Goal: Information Seeking & Learning: Find contact information

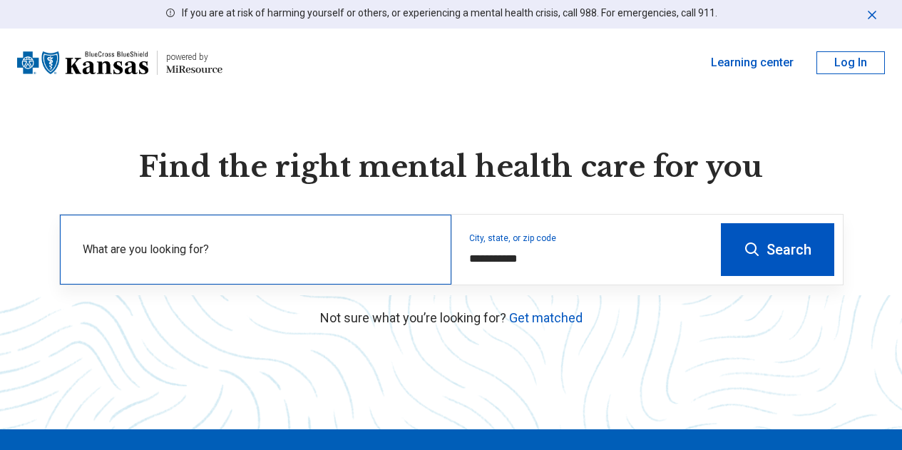
scroll to position [71, 0]
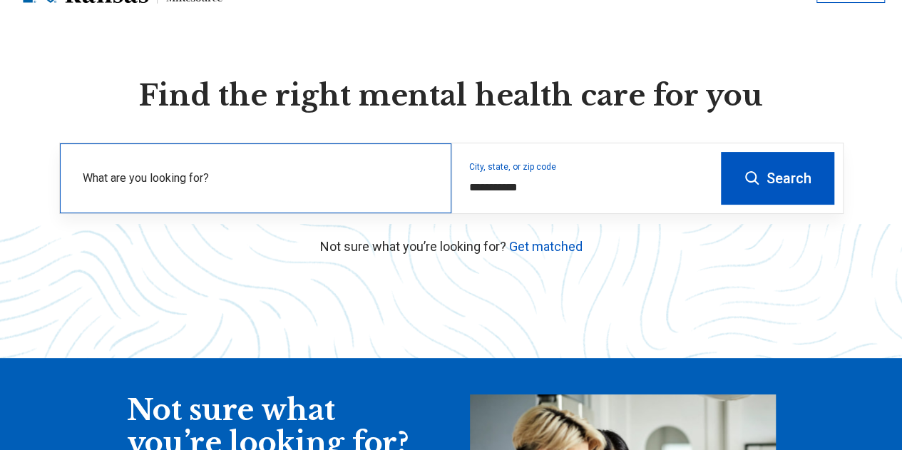
click at [352, 183] on label "What are you looking for?" at bounding box center [259, 178] width 352 height 17
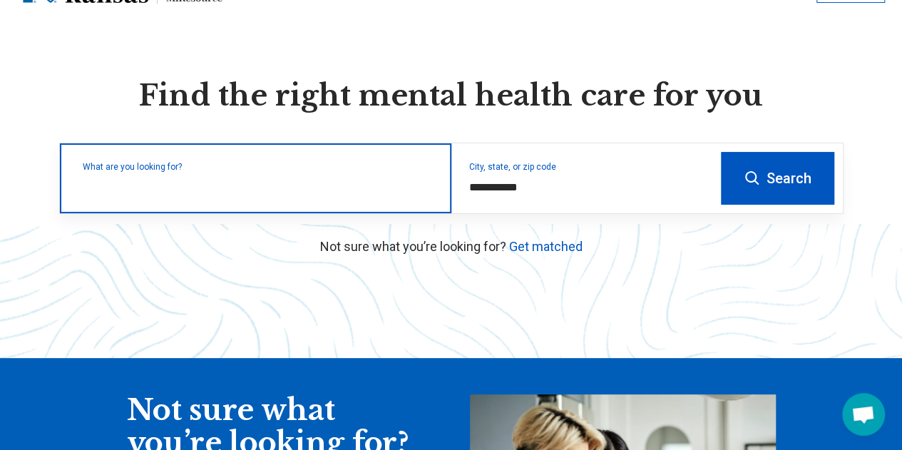
click at [287, 194] on input "text" at bounding box center [259, 185] width 352 height 17
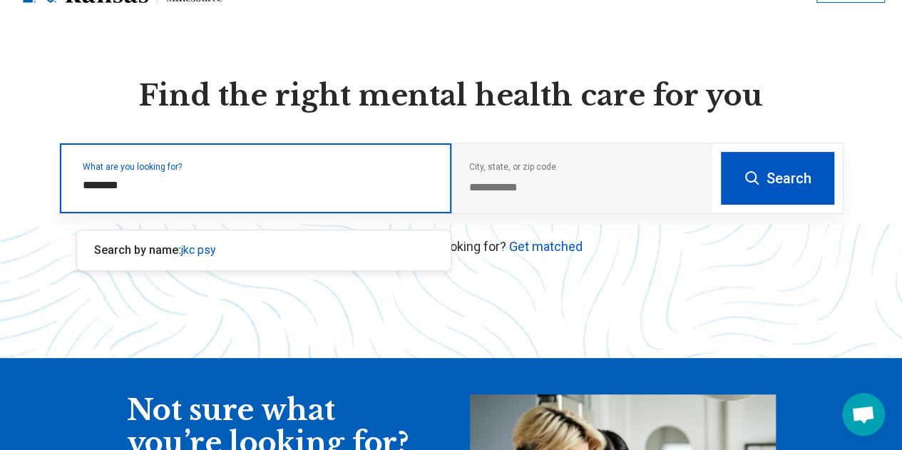
type input "*********"
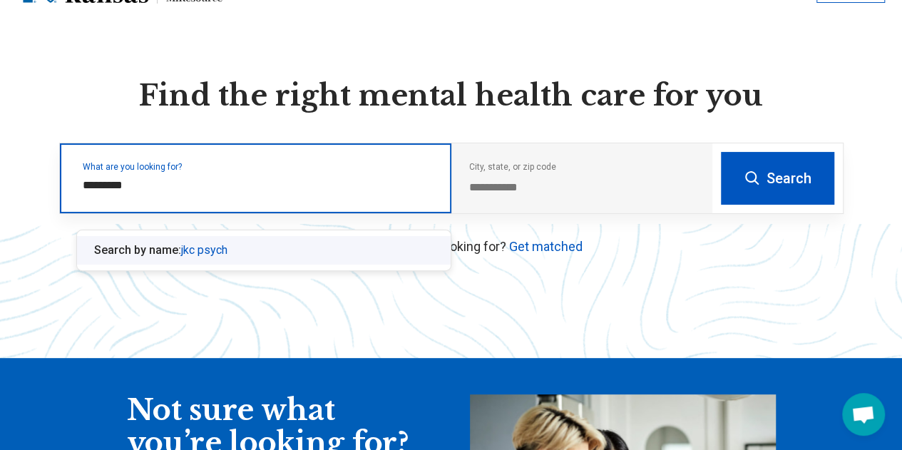
click at [220, 246] on span "jkc psych" at bounding box center [204, 250] width 46 height 14
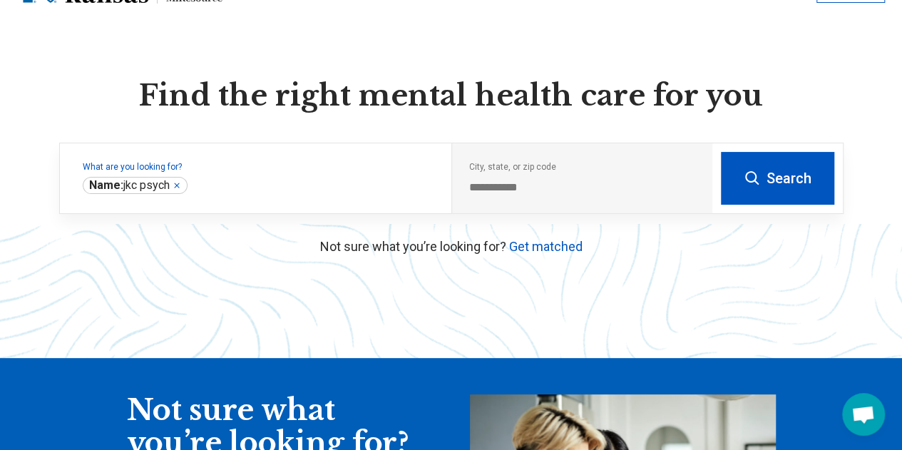
click at [762, 180] on button "Search" at bounding box center [777, 178] width 113 height 53
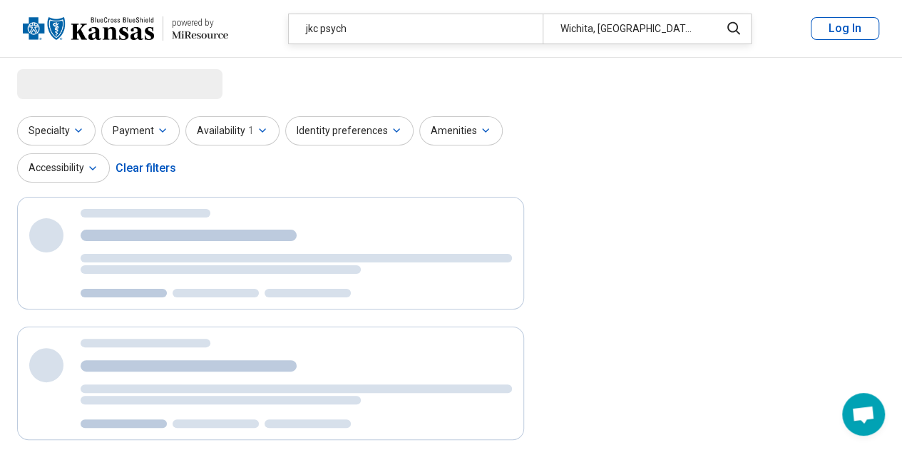
select select "***"
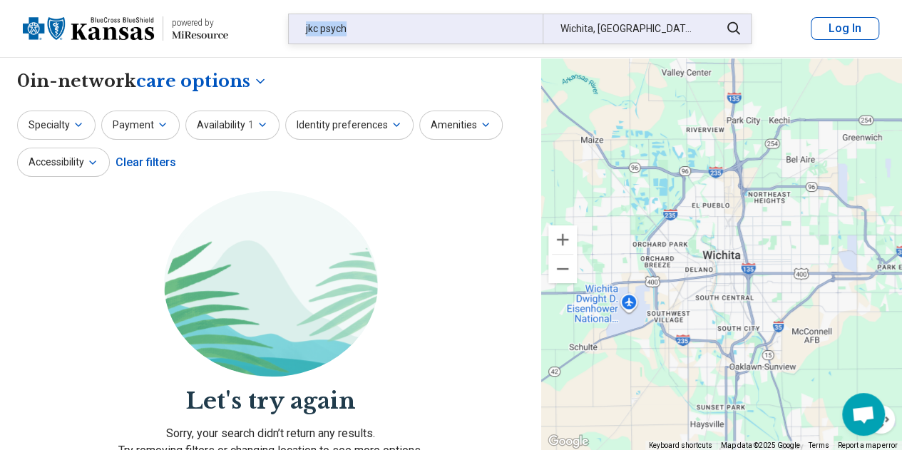
drag, startPoint x: 351, startPoint y: 34, endPoint x: 288, endPoint y: 22, distance: 63.8
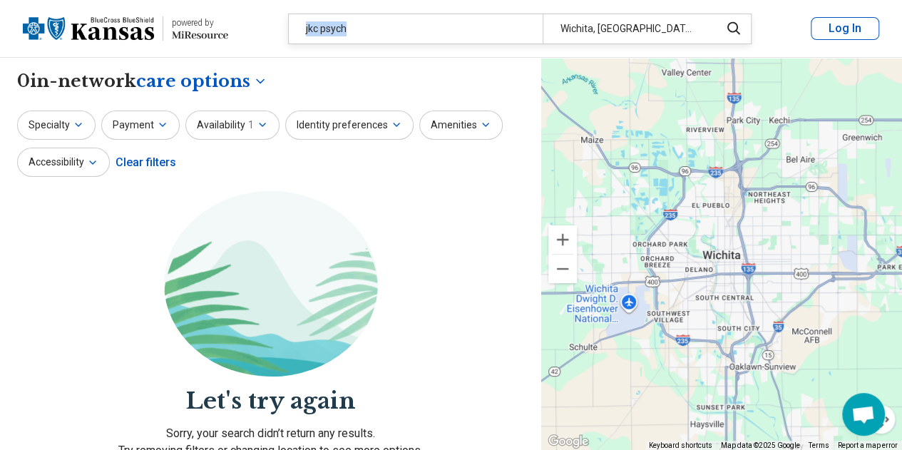
click at [290, 22] on div "jkc psych" at bounding box center [416, 28] width 254 height 29
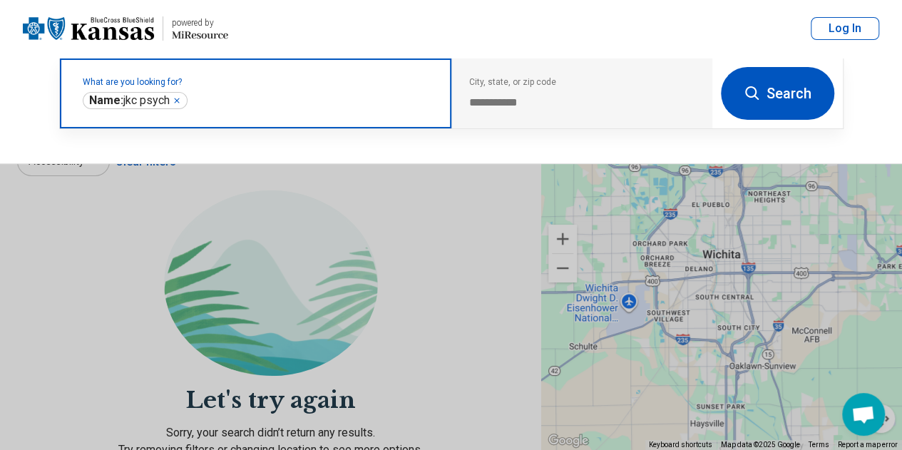
click at [178, 98] on icon "Remove" at bounding box center [177, 100] width 9 height 9
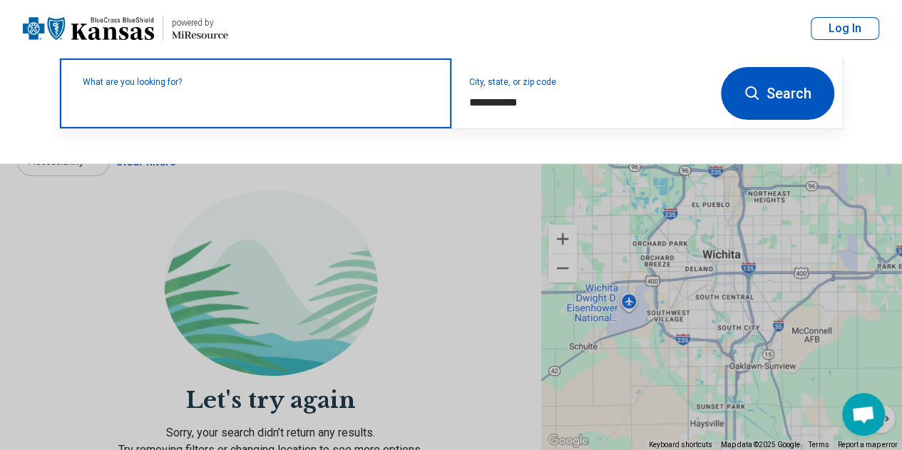
click at [178, 86] on label "What are you looking for?" at bounding box center [259, 82] width 352 height 9
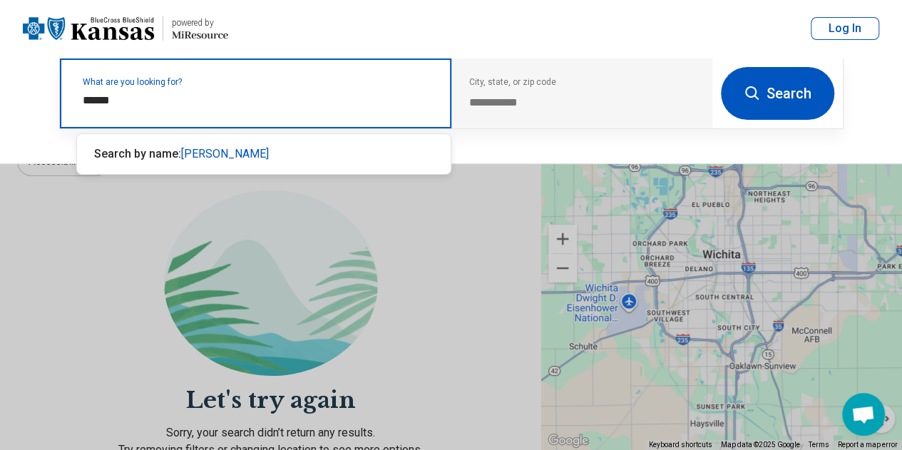
type input "*******"
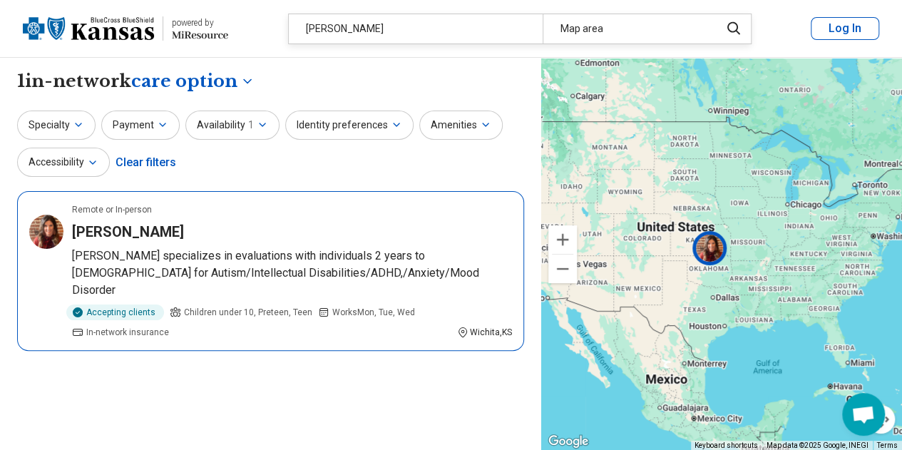
click at [249, 235] on div "[PERSON_NAME]" at bounding box center [292, 232] width 440 height 20
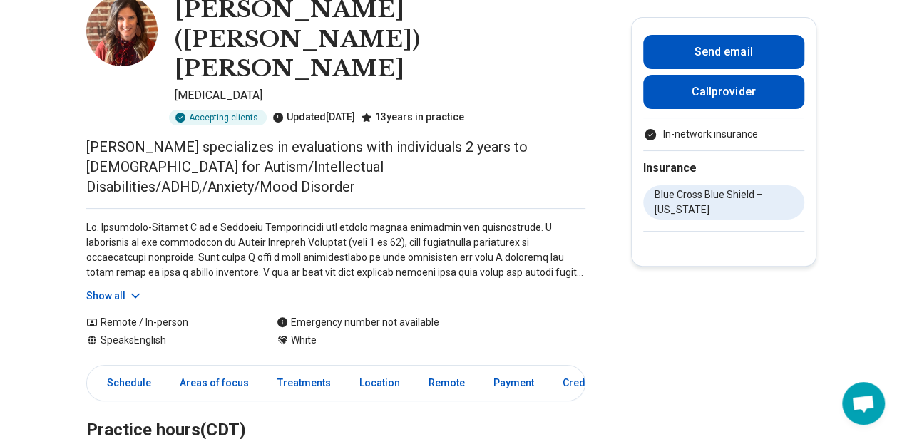
scroll to position [214, 0]
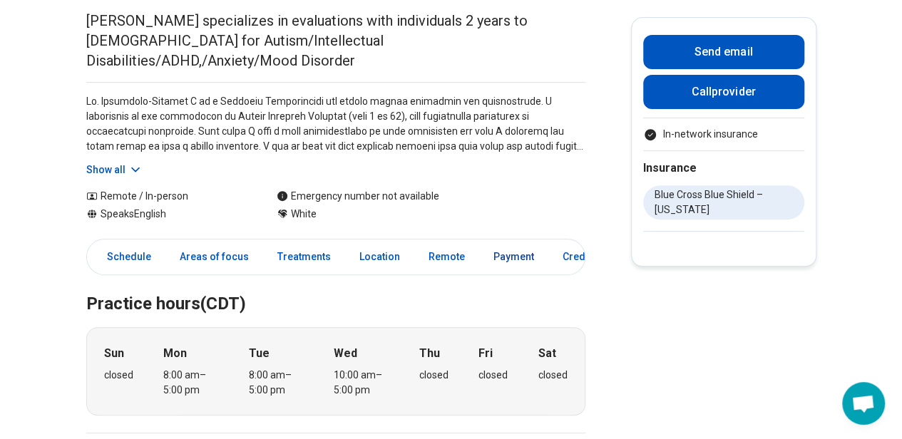
click at [505, 242] on link "Payment" at bounding box center [514, 256] width 58 height 29
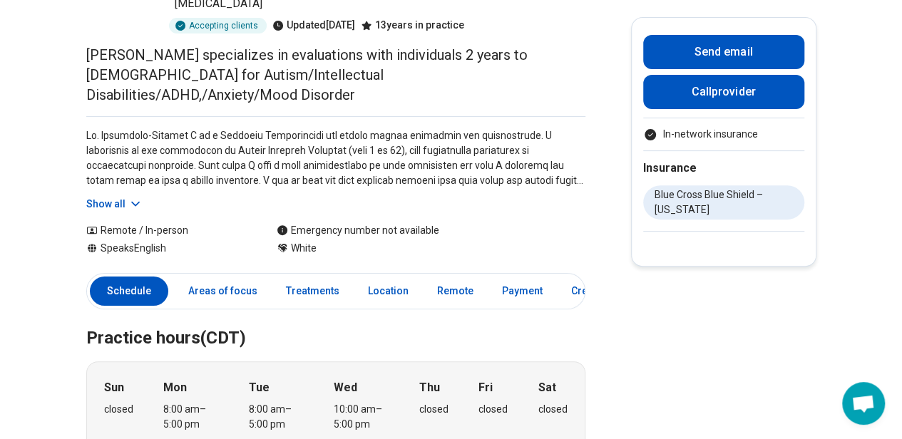
scroll to position [149, 0]
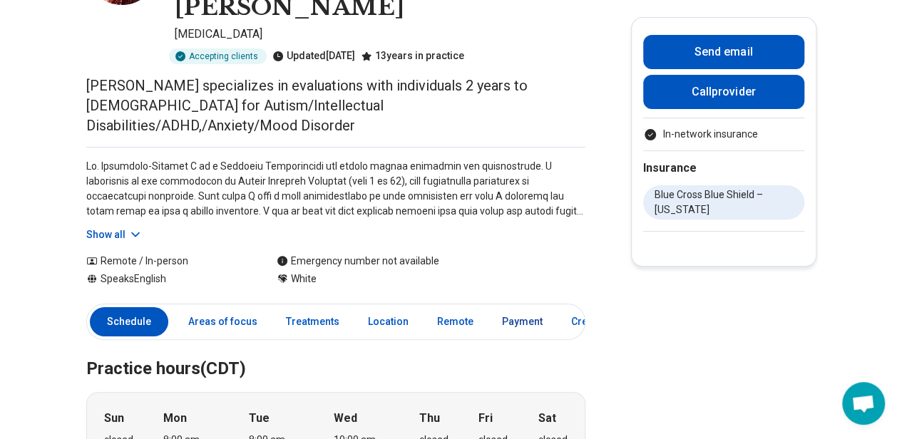
click at [516, 307] on link "Payment" at bounding box center [522, 321] width 58 height 29
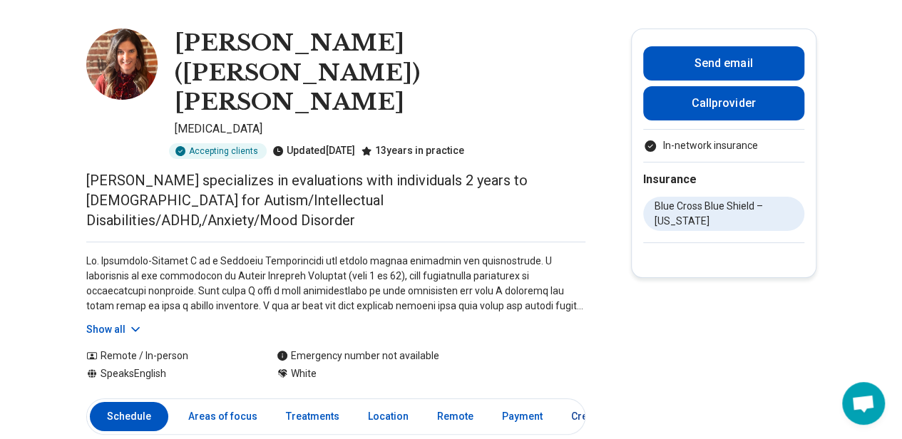
scroll to position [53, 0]
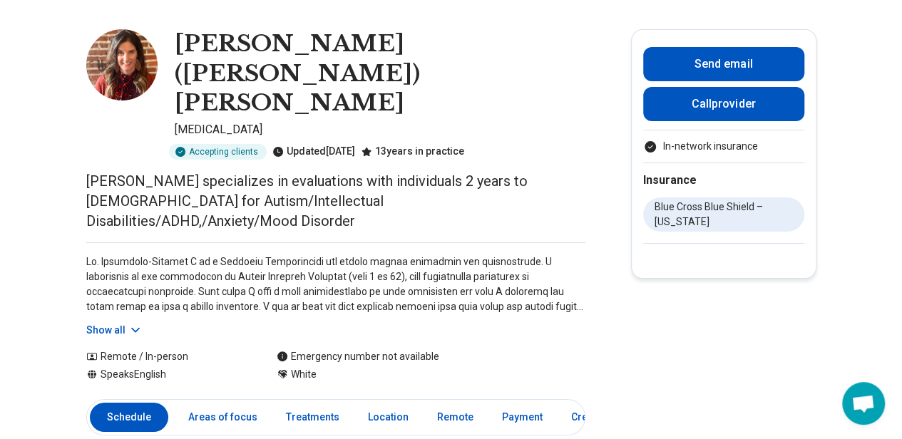
click at [126, 323] on button "Show all" at bounding box center [114, 330] width 56 height 15
